Goal: Transaction & Acquisition: Download file/media

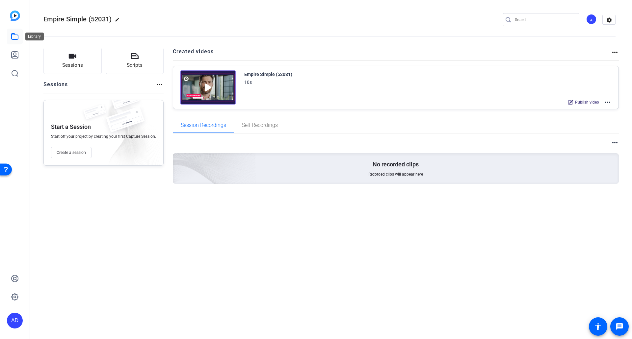
click at [14, 38] on icon at bounding box center [15, 37] width 8 height 8
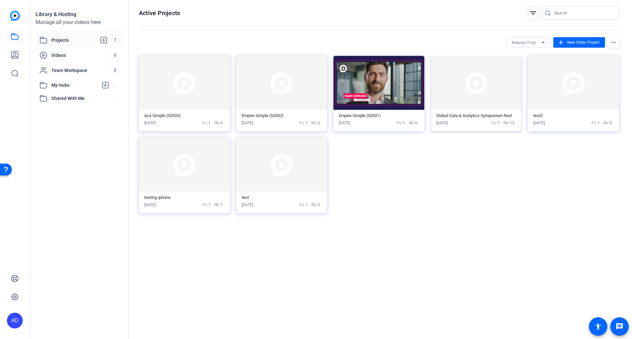
click at [477, 91] on img at bounding box center [476, 83] width 91 height 54
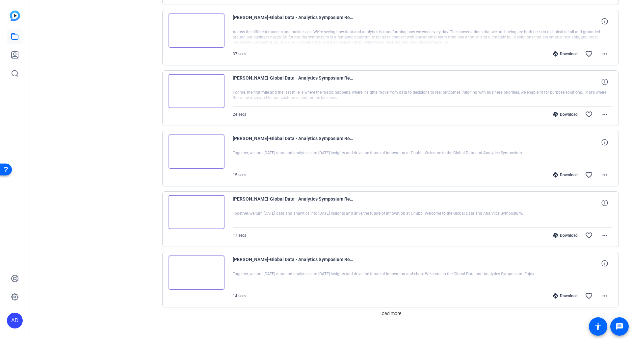
scroll to position [447, 0]
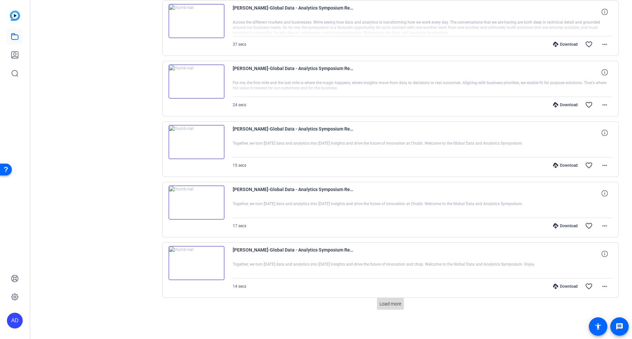
click at [389, 303] on span "Load more" at bounding box center [390, 304] width 22 height 7
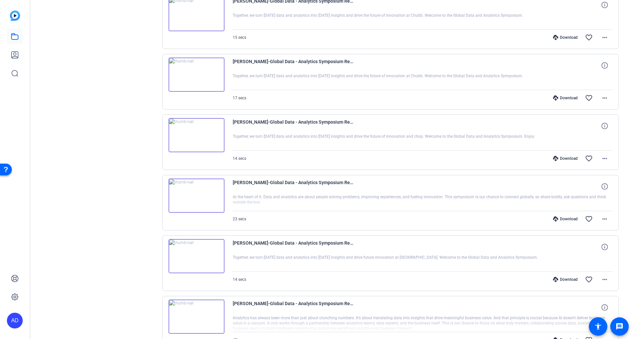
scroll to position [579, 0]
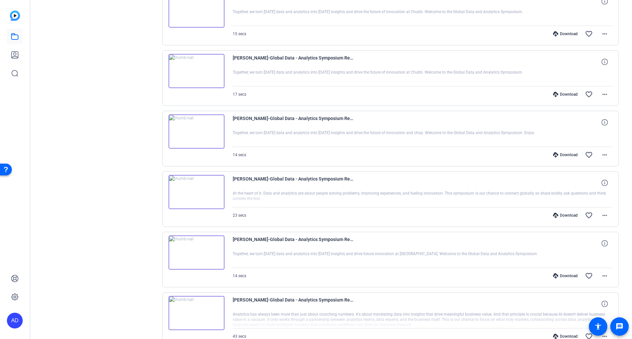
click at [564, 217] on div "Download" at bounding box center [565, 215] width 31 height 5
click at [562, 156] on div "Download" at bounding box center [565, 154] width 31 height 5
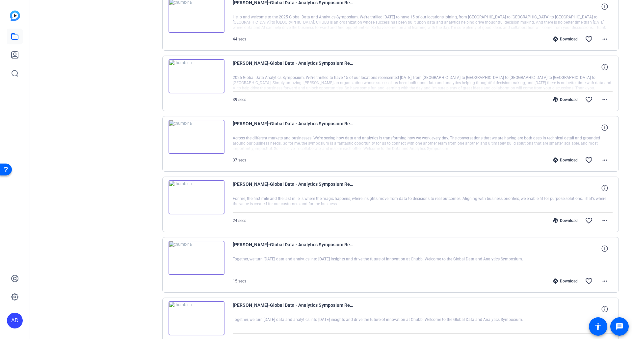
scroll to position [316, 0]
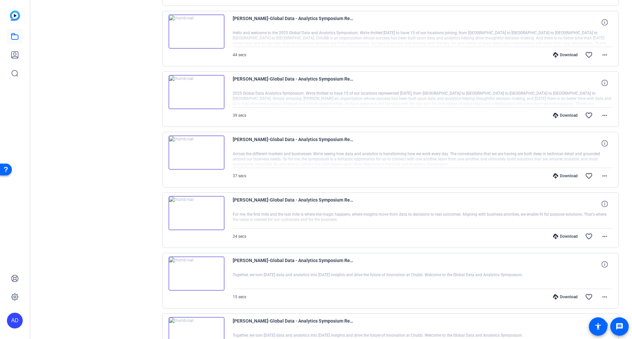
click at [566, 237] on div "Download" at bounding box center [565, 236] width 31 height 5
click at [563, 297] on div "Download" at bounding box center [565, 297] width 31 height 5
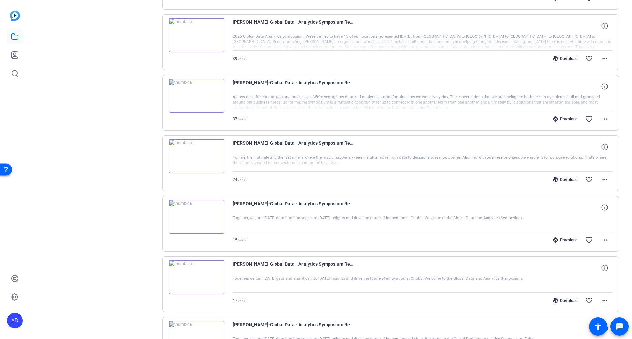
scroll to position [381, 0]
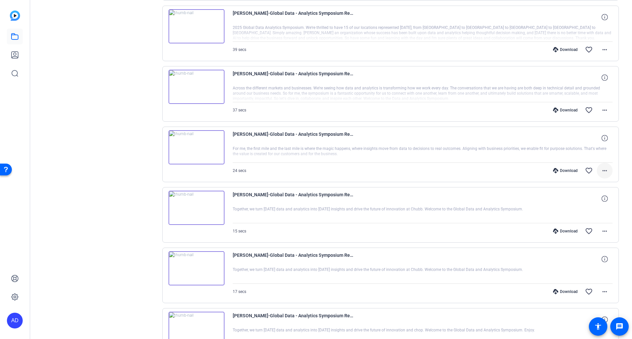
click at [603, 170] on mat-icon "more_horiz" at bounding box center [605, 171] width 8 height 8
click at [595, 200] on span "Download MP4" at bounding box center [583, 201] width 39 height 8
click at [602, 233] on mat-icon "more_horiz" at bounding box center [605, 231] width 8 height 8
click at [598, 261] on span "Download MP4" at bounding box center [583, 262] width 39 height 8
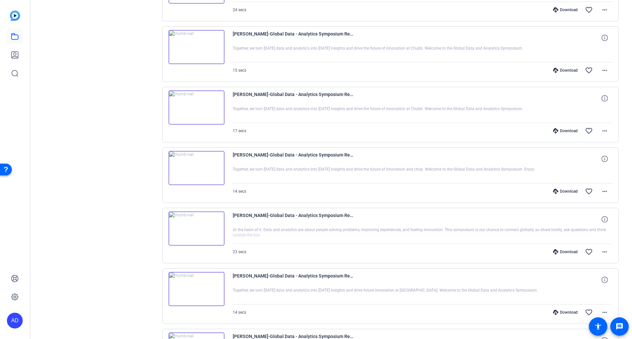
scroll to position [546, 0]
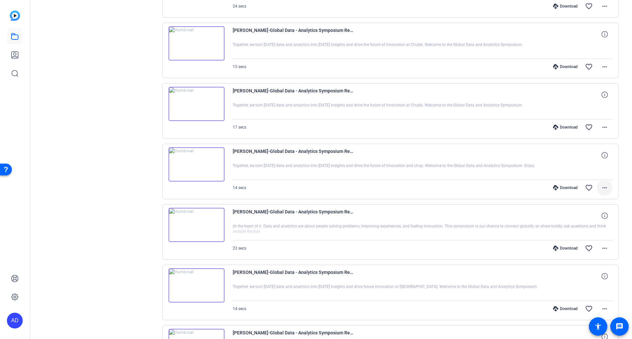
click at [601, 191] on mat-icon "more_horiz" at bounding box center [605, 188] width 8 height 8
click at [596, 217] on span "Download MP4" at bounding box center [583, 218] width 39 height 8
click at [602, 252] on mat-icon "more_horiz" at bounding box center [605, 249] width 8 height 8
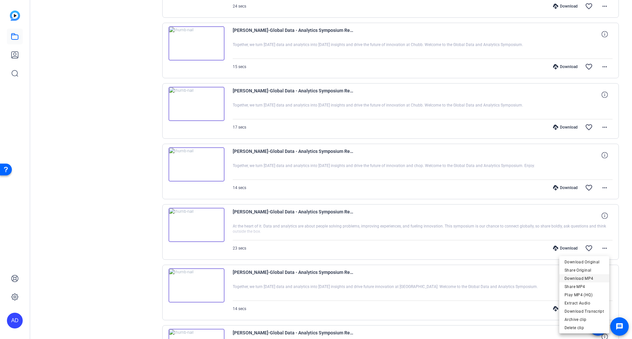
click at [590, 278] on span "Download MP4" at bounding box center [583, 279] width 39 height 8
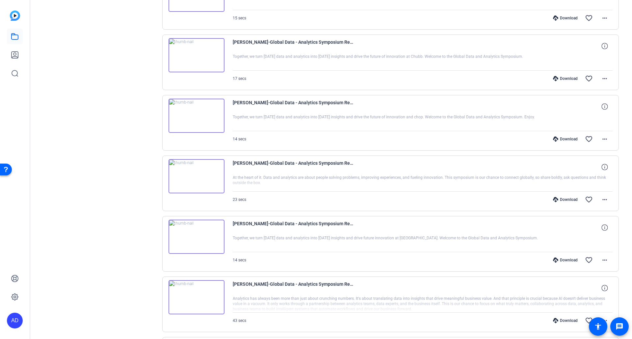
scroll to position [612, 0]
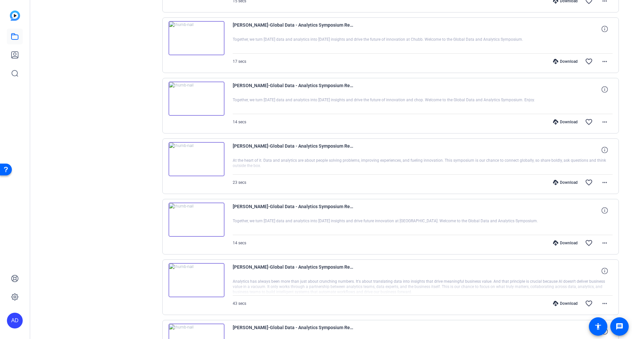
drag, startPoint x: 537, startPoint y: 274, endPoint x: 619, endPoint y: 275, distance: 82.3
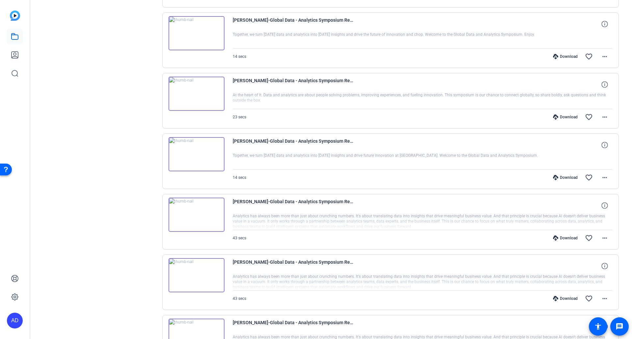
scroll to position [678, 0]
click at [605, 240] on mat-icon "more_horiz" at bounding box center [605, 238] width 8 height 8
click at [596, 267] on span "Download MP4" at bounding box center [583, 268] width 39 height 8
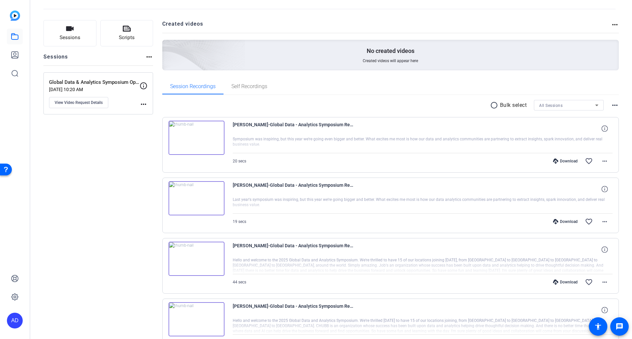
scroll to position [19, 0]
